Goal: Browse casually: Explore the website without a specific task or goal

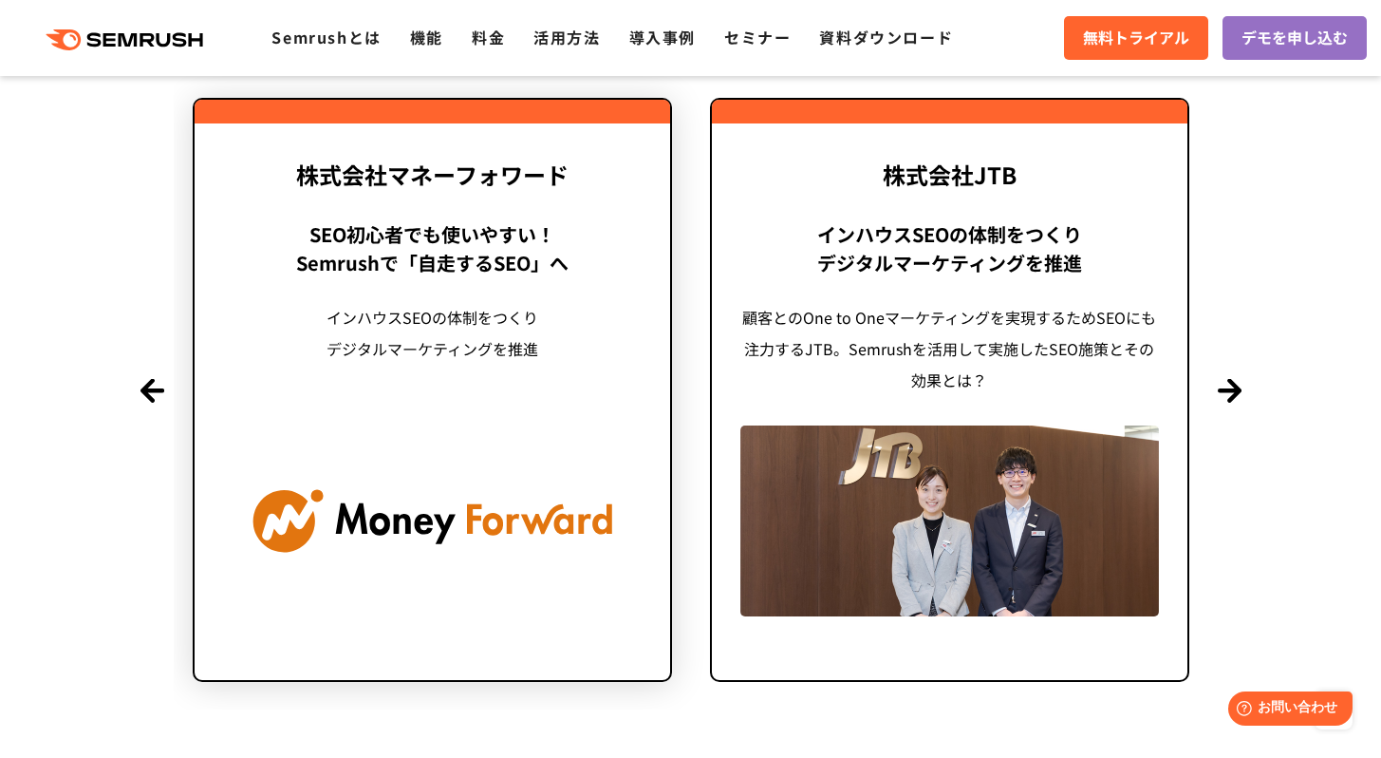
scroll to position [4627, 0]
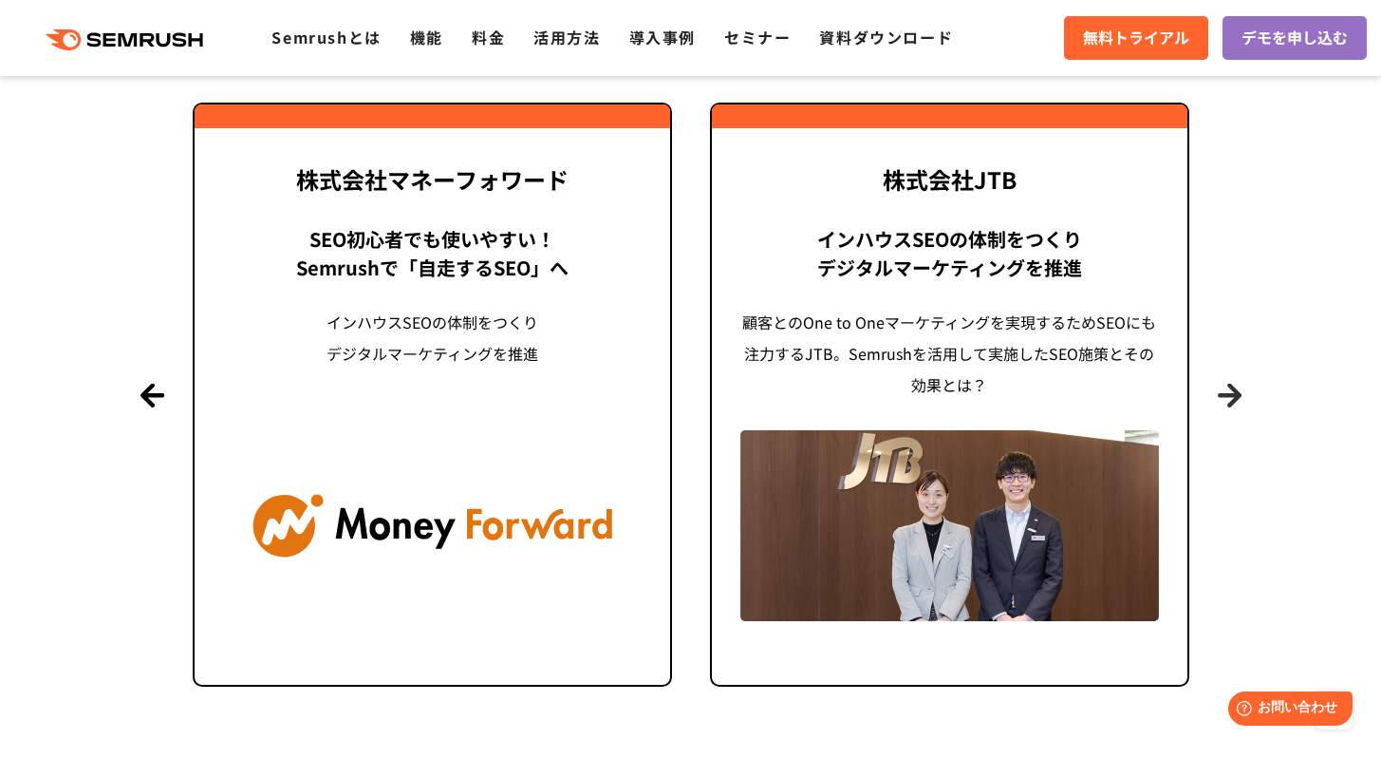
click at [1228, 402] on button "Next" at bounding box center [1230, 395] width 24 height 24
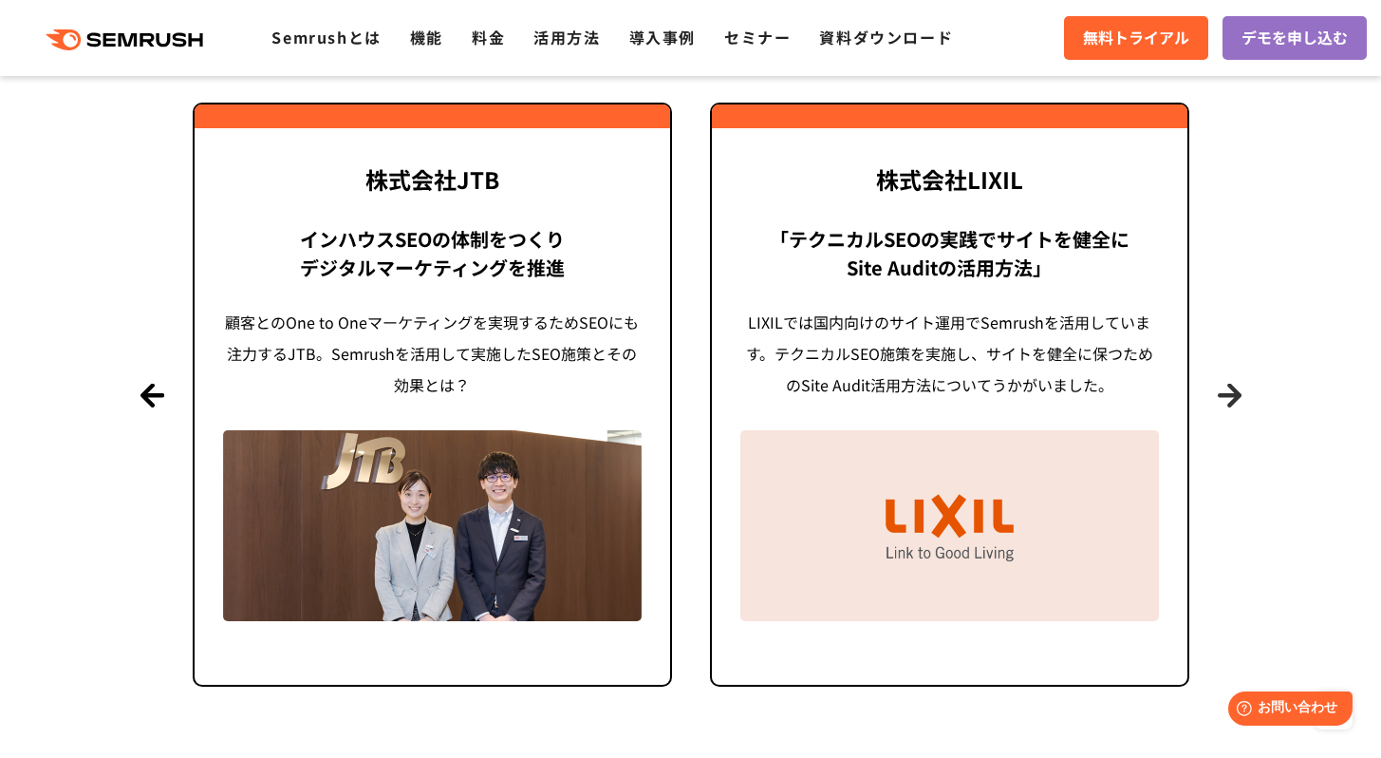
click at [1228, 402] on button "Next" at bounding box center [1230, 395] width 24 height 24
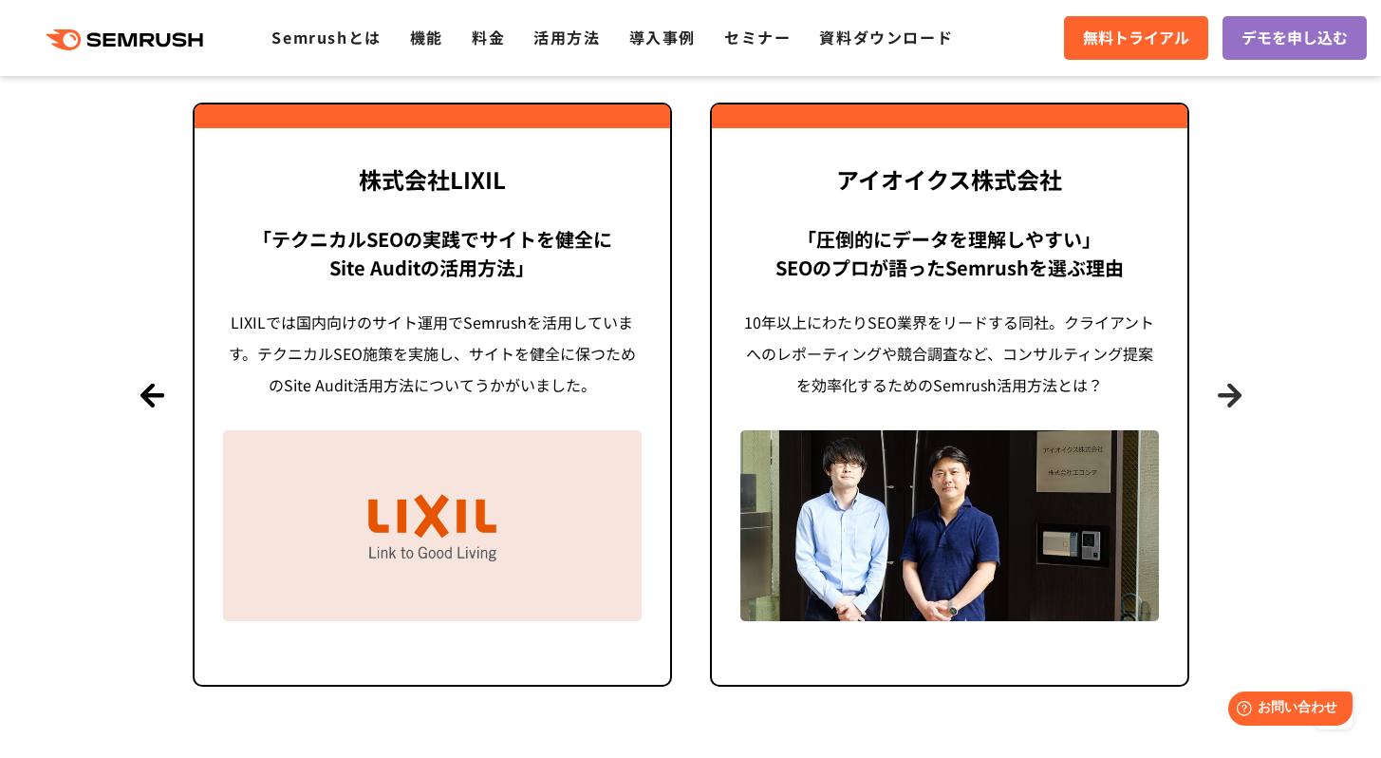
click at [1228, 402] on button "Next" at bounding box center [1230, 395] width 24 height 24
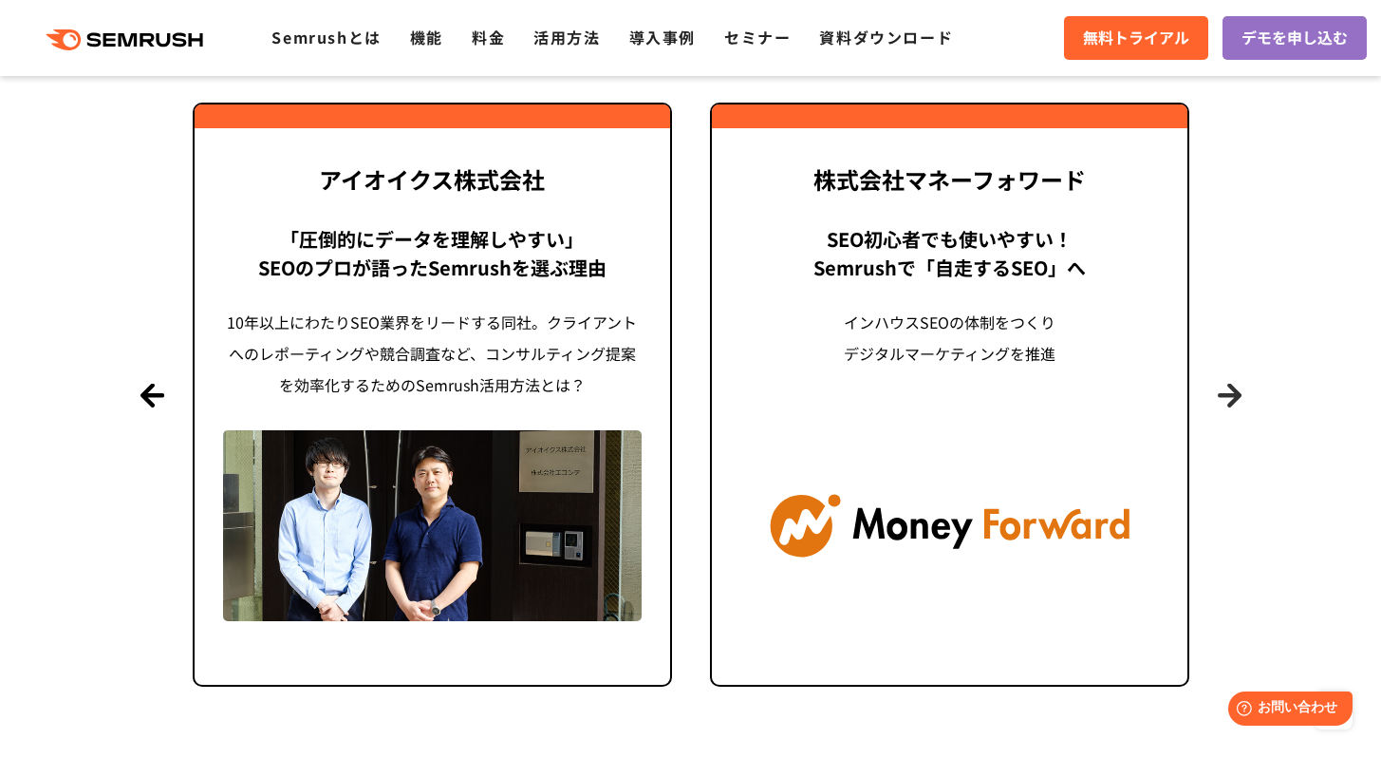
click at [1228, 402] on button "Next" at bounding box center [1230, 395] width 24 height 24
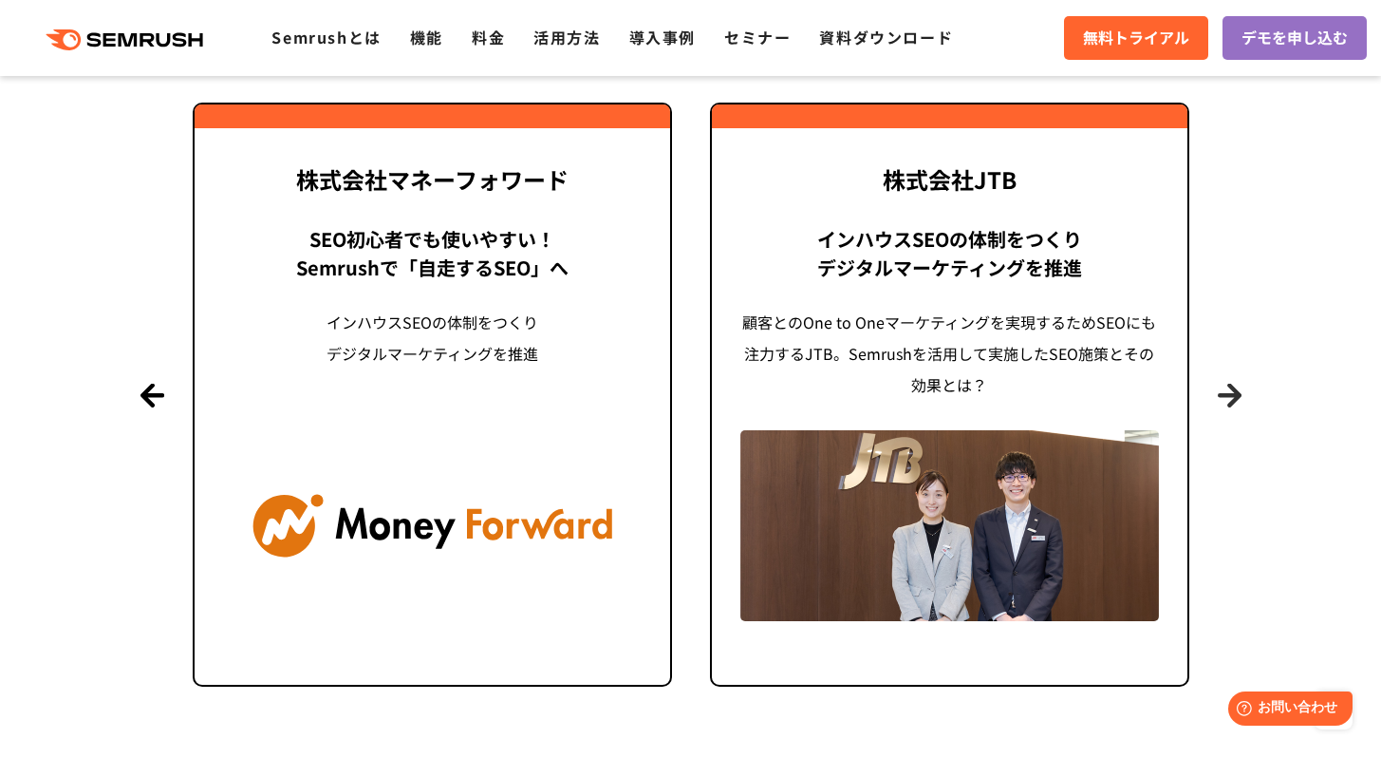
click at [1228, 402] on button "Next" at bounding box center [1230, 395] width 24 height 24
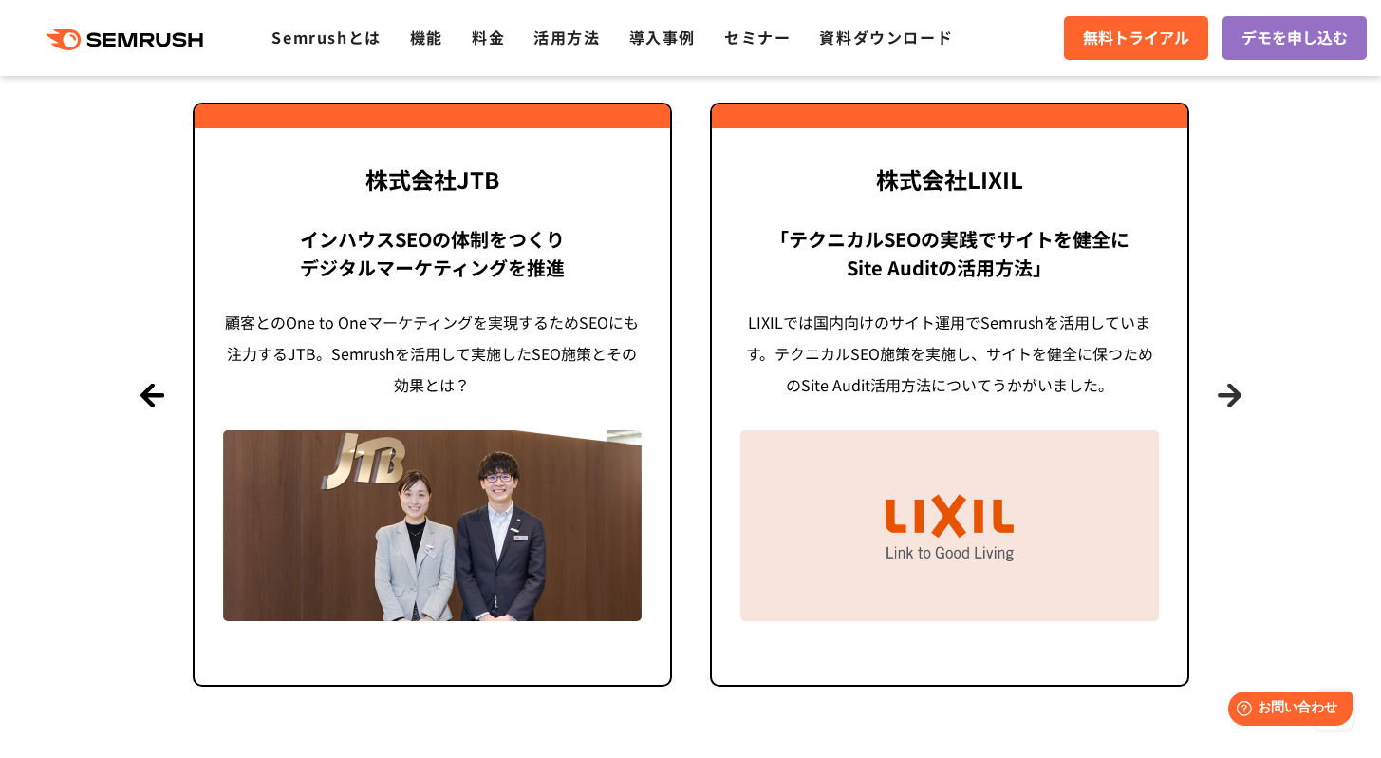
click at [1228, 402] on button "Next" at bounding box center [1230, 395] width 24 height 24
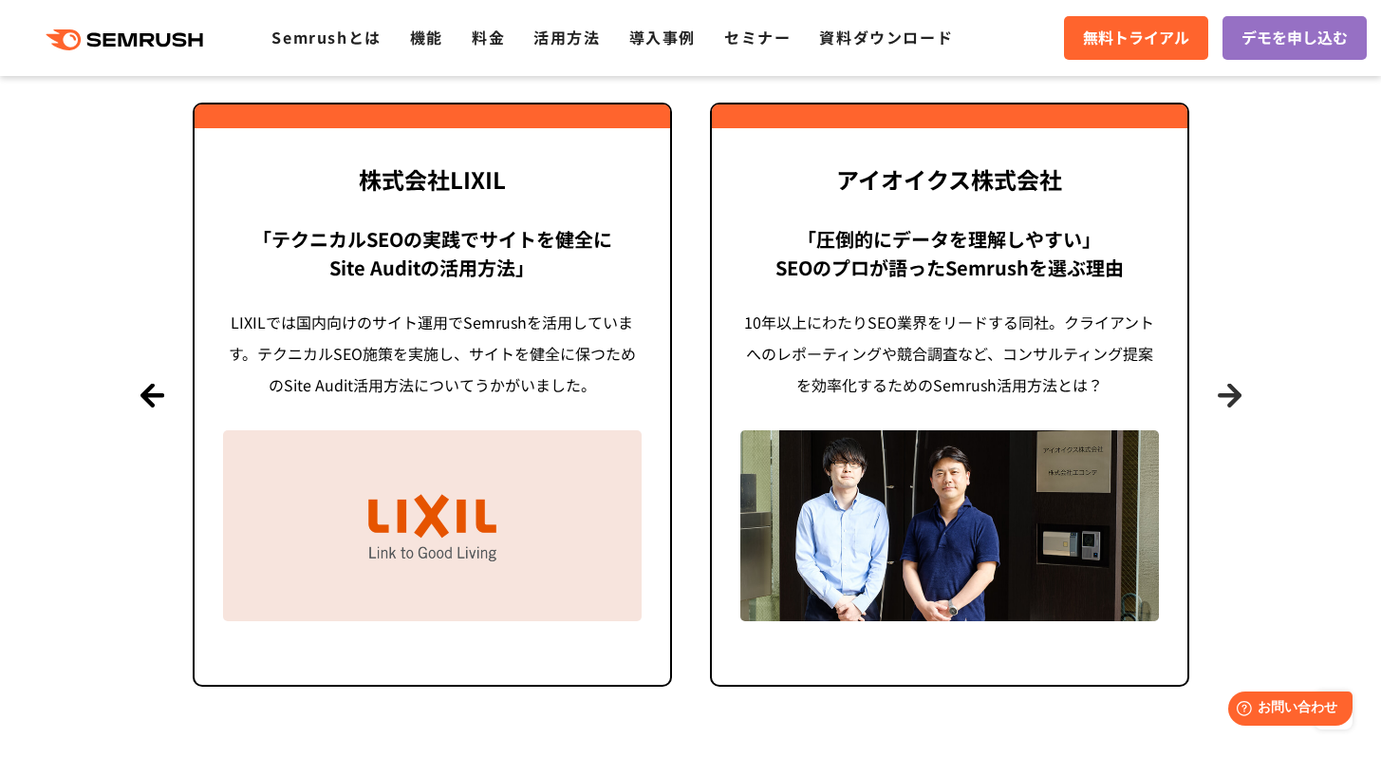
click at [1228, 402] on button "Next" at bounding box center [1230, 395] width 24 height 24
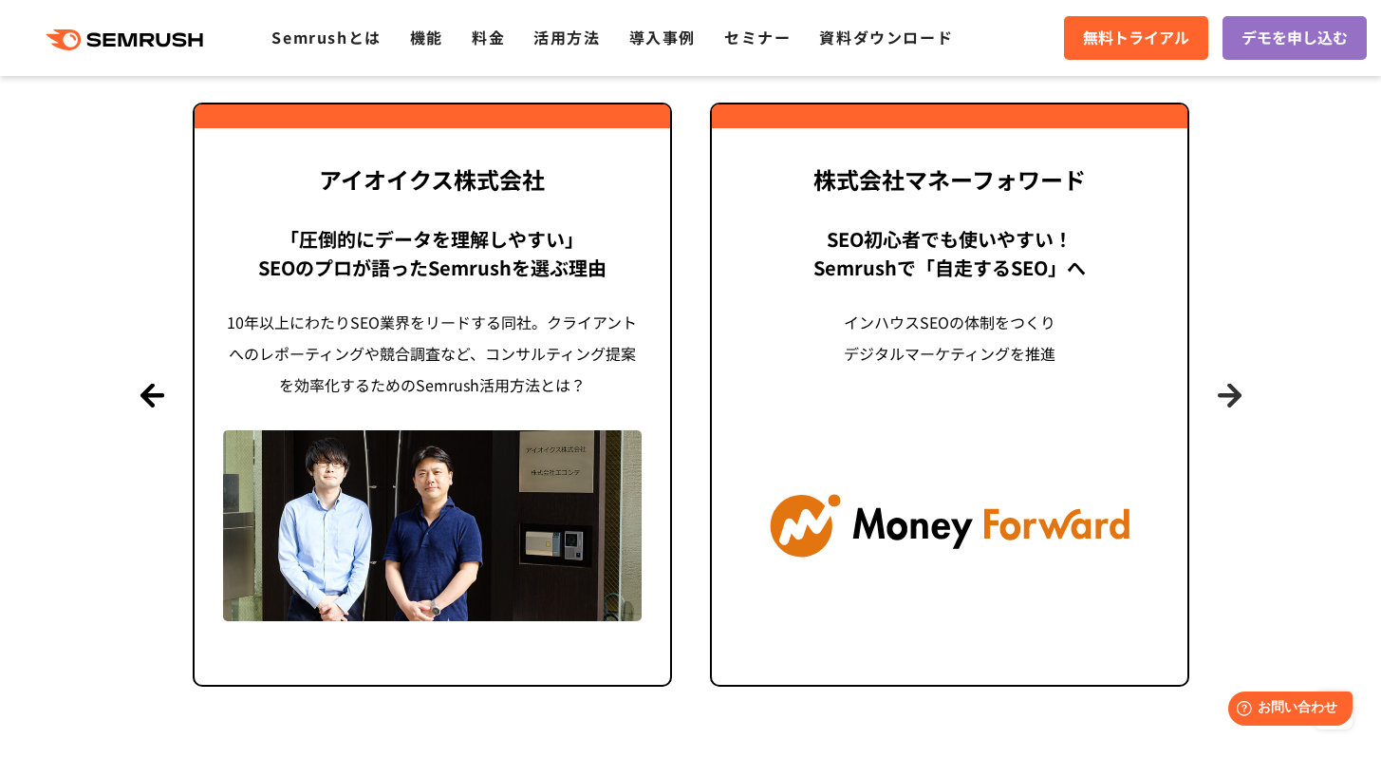
click at [1228, 402] on button "Next" at bounding box center [1230, 395] width 24 height 24
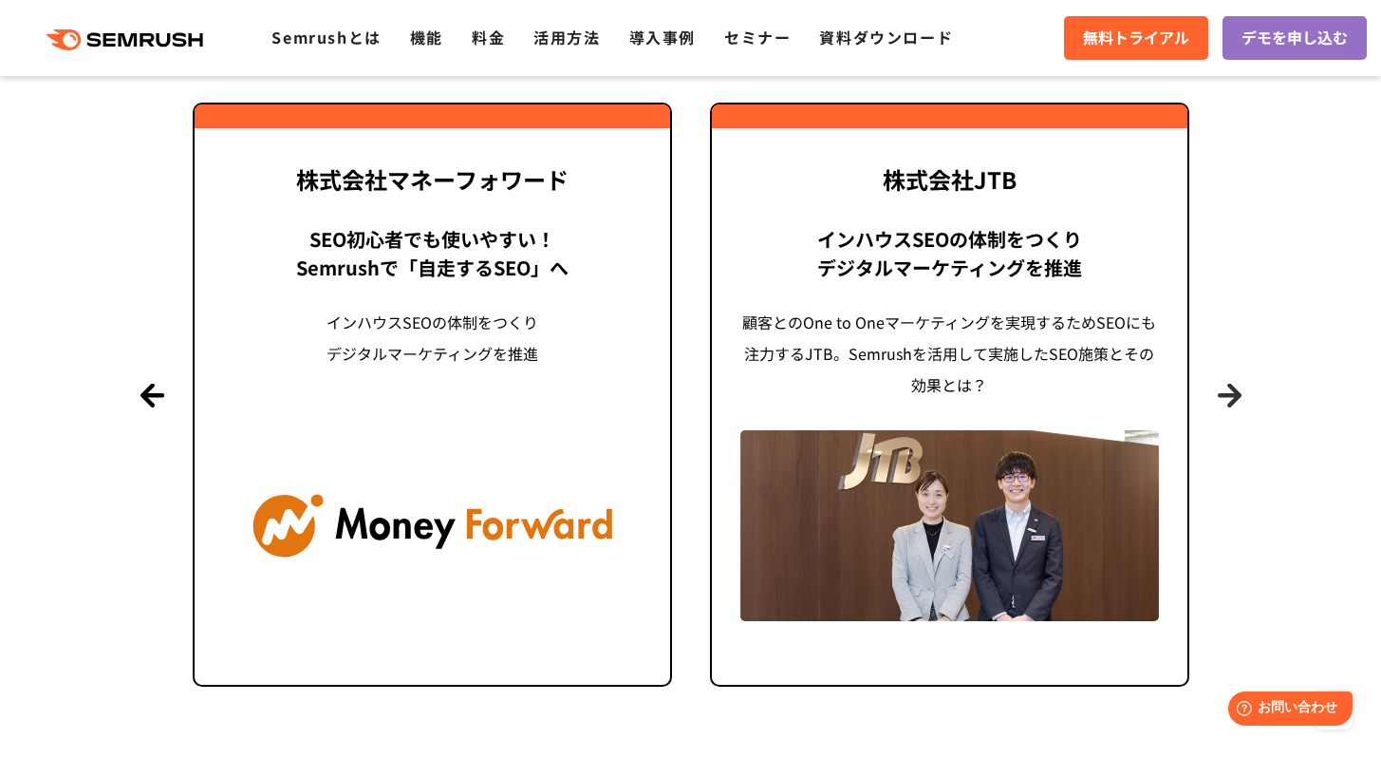
click at [1228, 402] on button "Next" at bounding box center [1230, 395] width 24 height 24
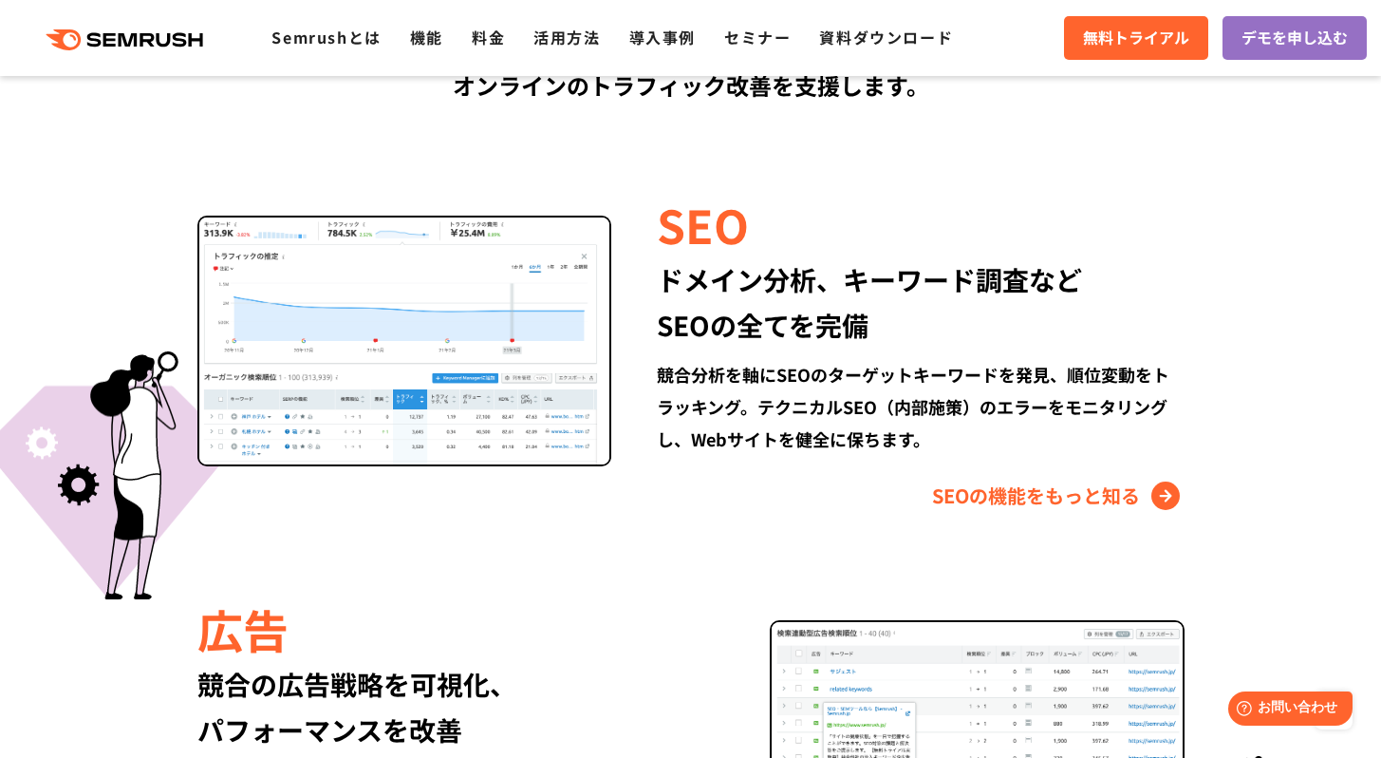
scroll to position [1711, 0]
